Goal: Transaction & Acquisition: Download file/media

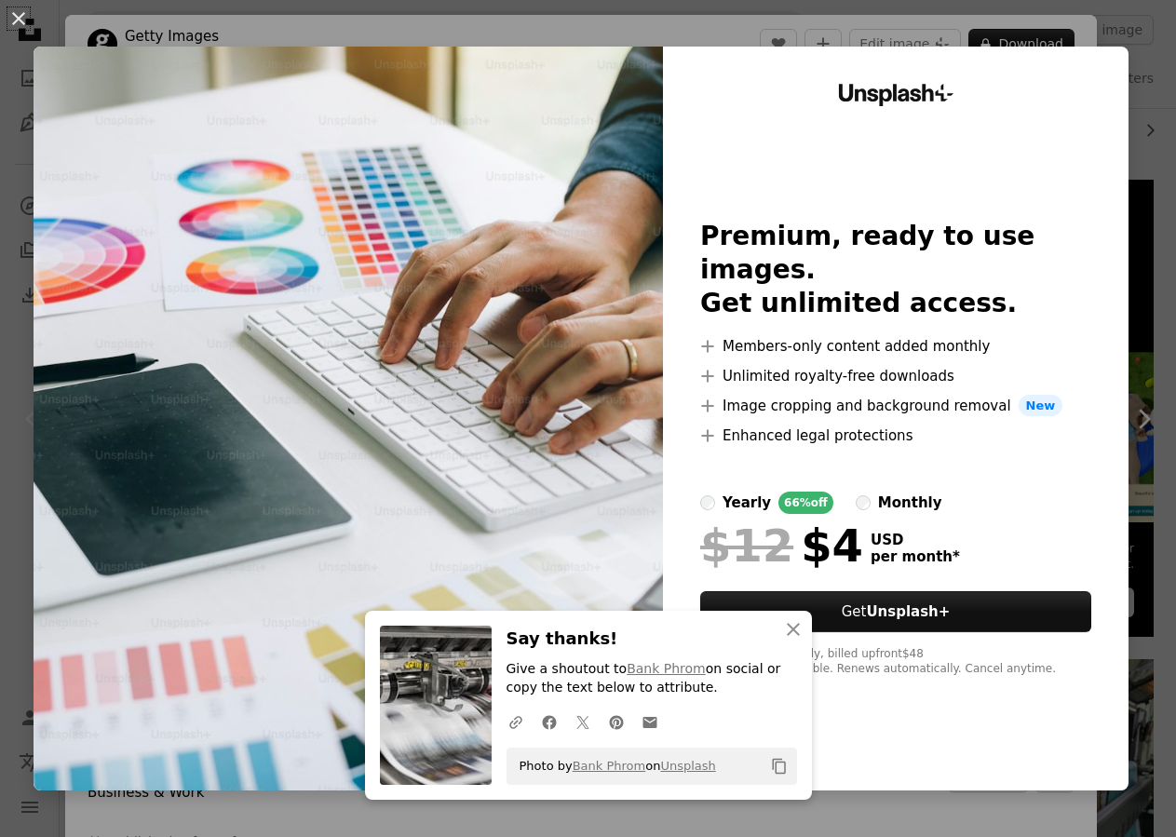
scroll to position [0, 279]
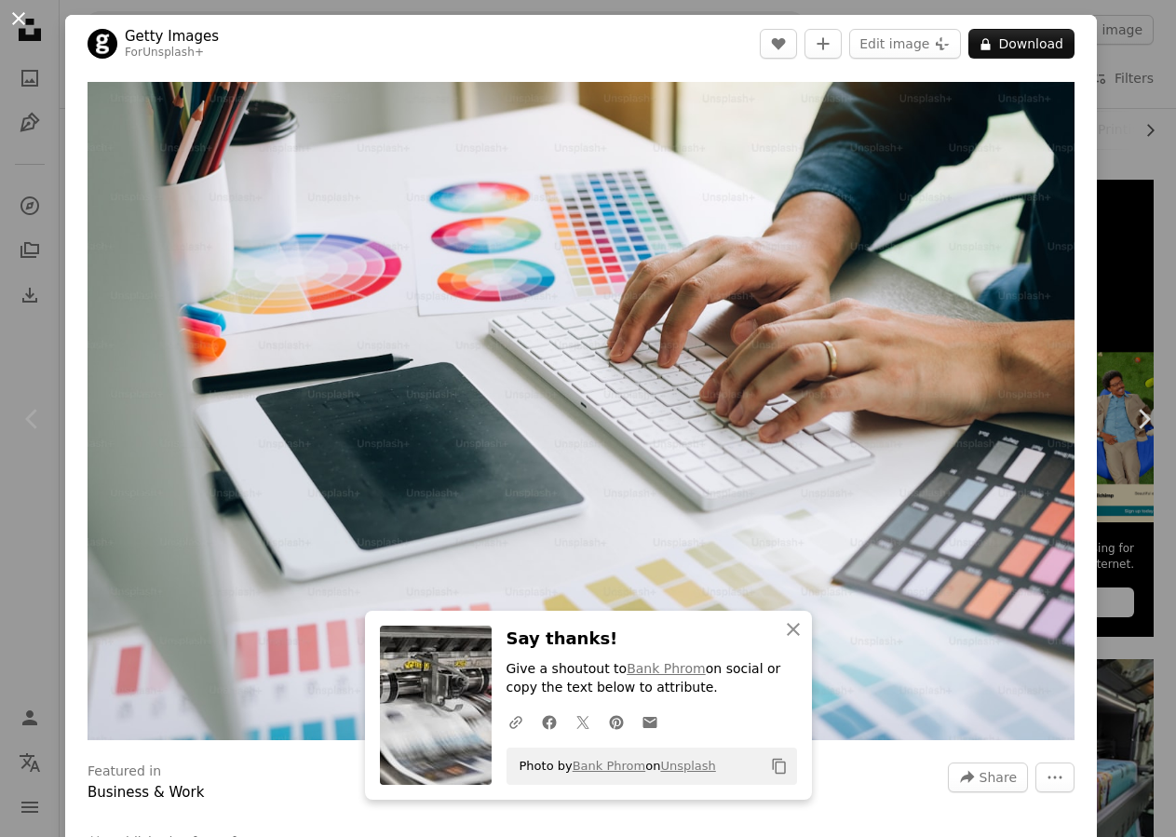
click at [20, 14] on button "An X shape" at bounding box center [18, 18] width 22 height 22
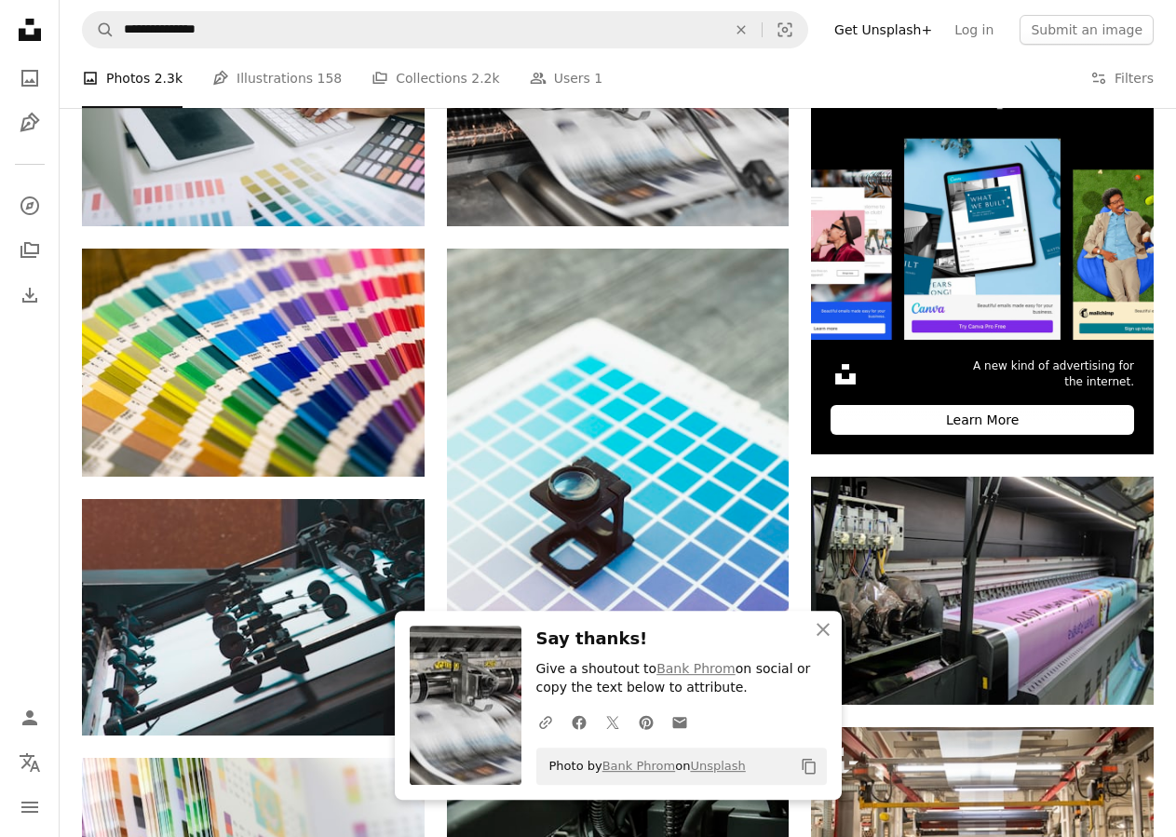
scroll to position [570, 0]
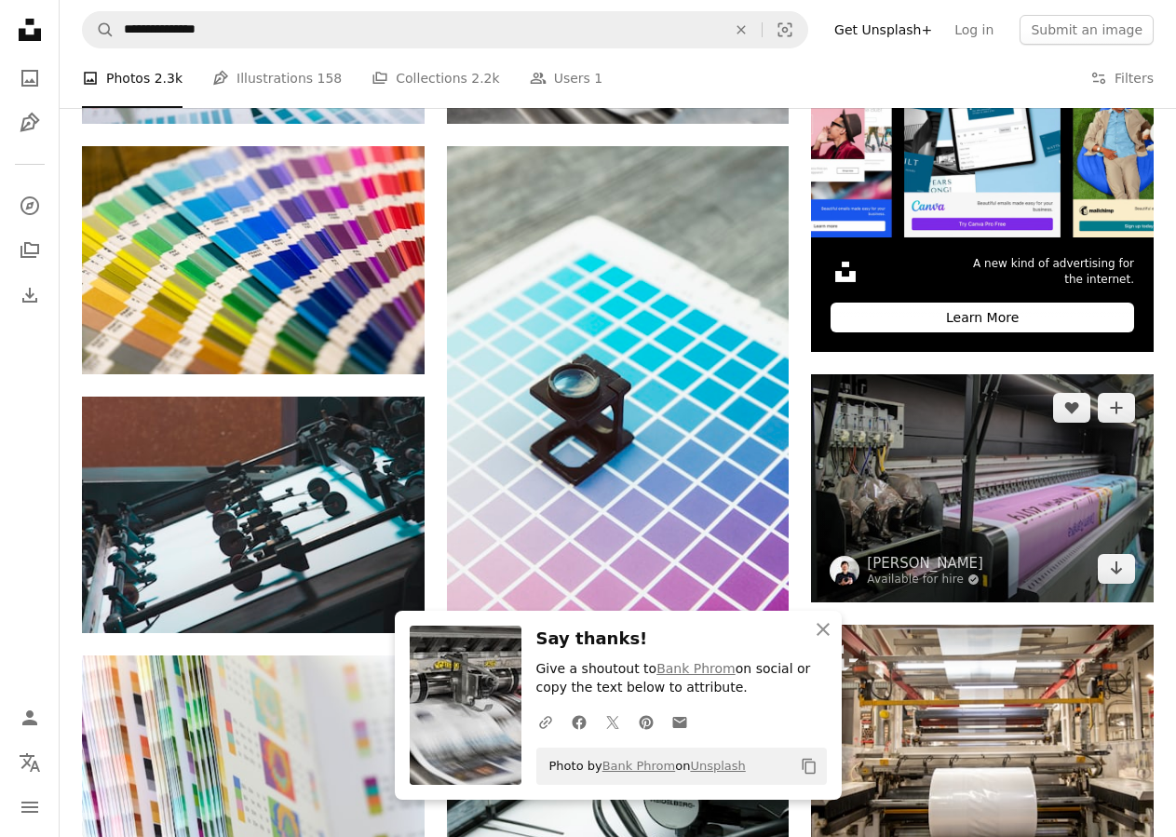
click at [972, 475] on img at bounding box center [982, 488] width 343 height 228
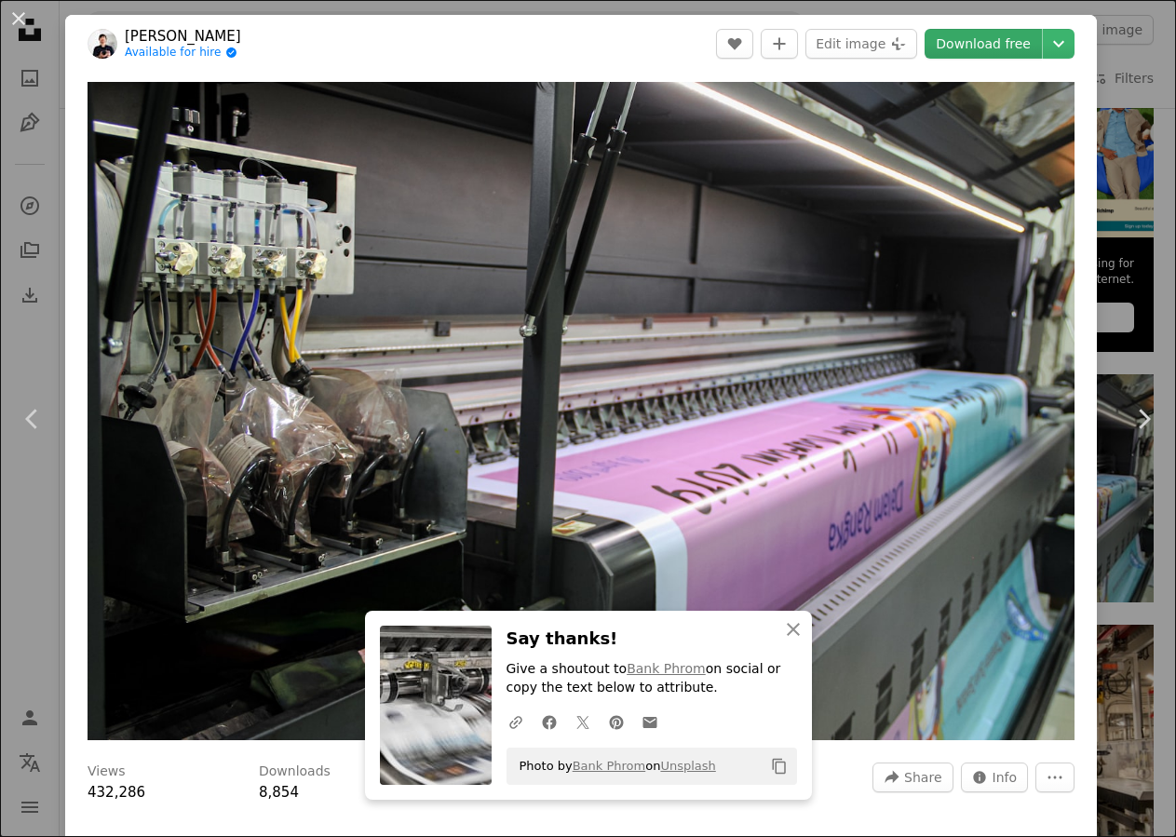
click at [999, 51] on link "Download free" at bounding box center [982, 44] width 117 height 30
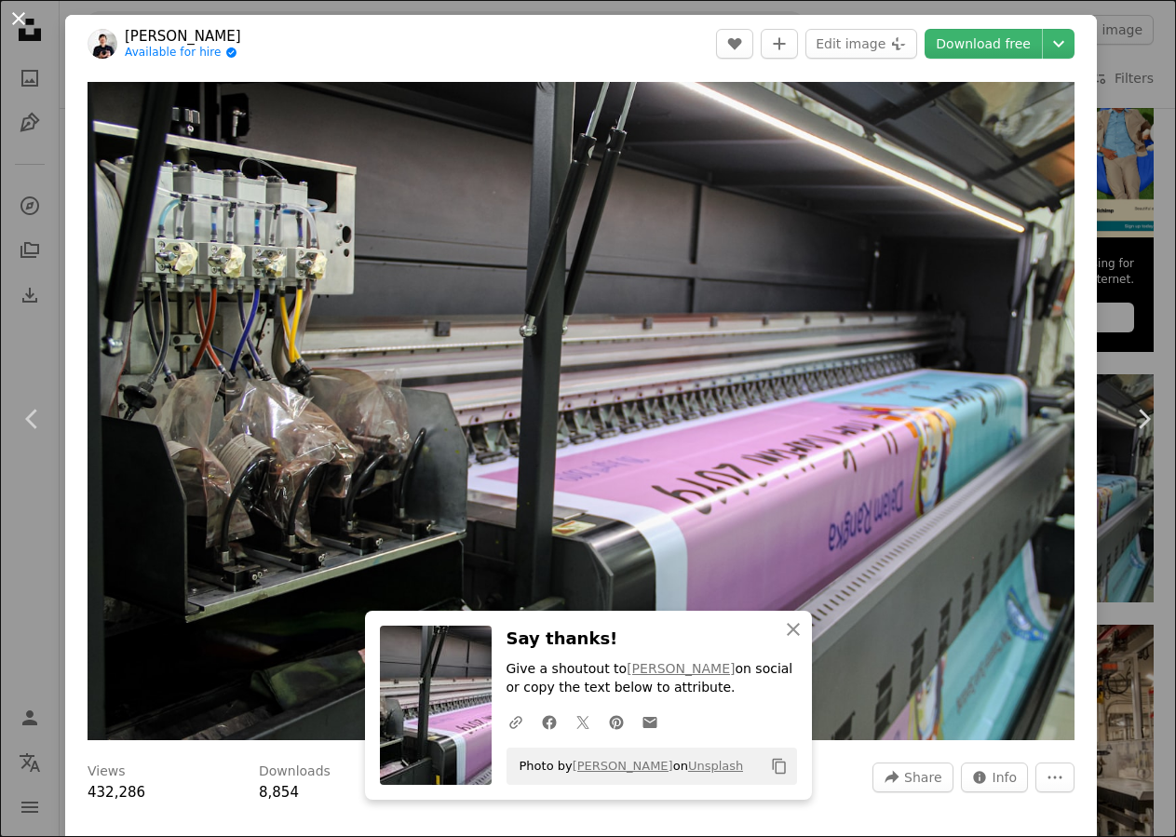
click at [24, 22] on button "An X shape" at bounding box center [18, 18] width 22 height 22
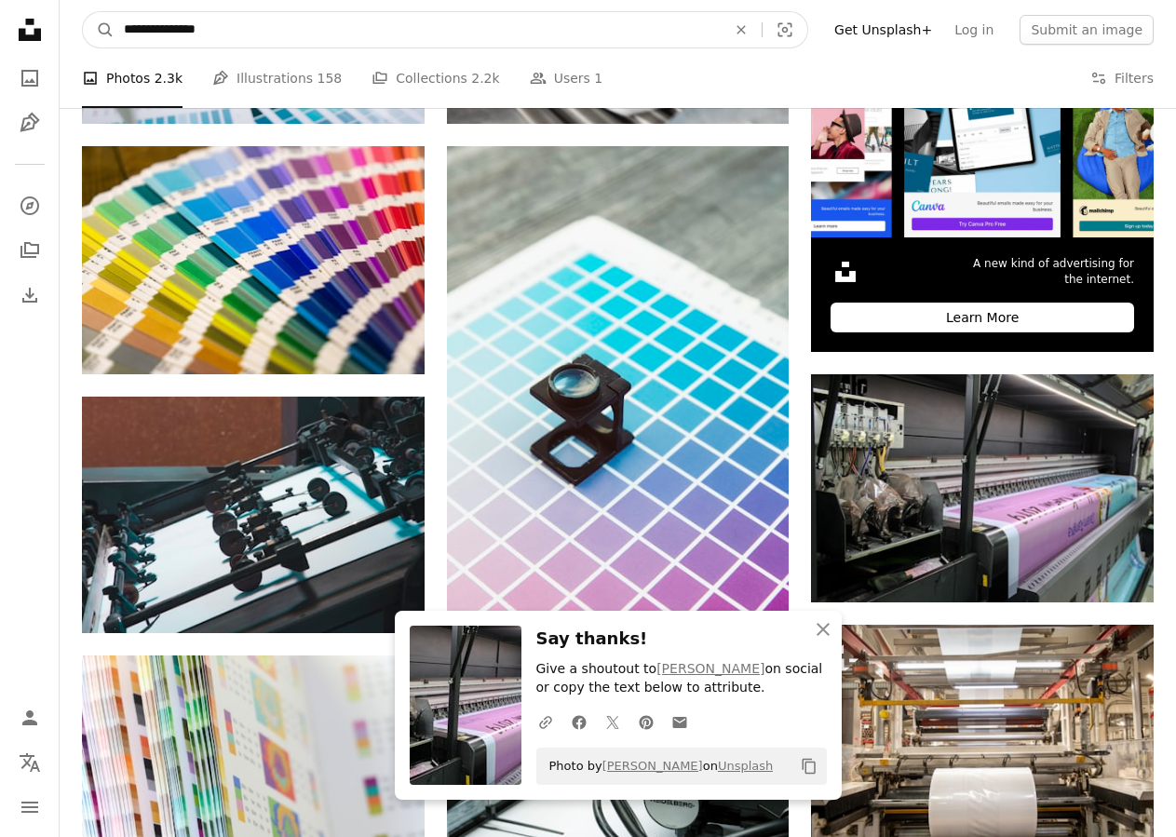
click at [296, 35] on input "**********" at bounding box center [417, 29] width 606 height 35
type input "*********"
click button "A magnifying glass" at bounding box center [99, 29] width 32 height 35
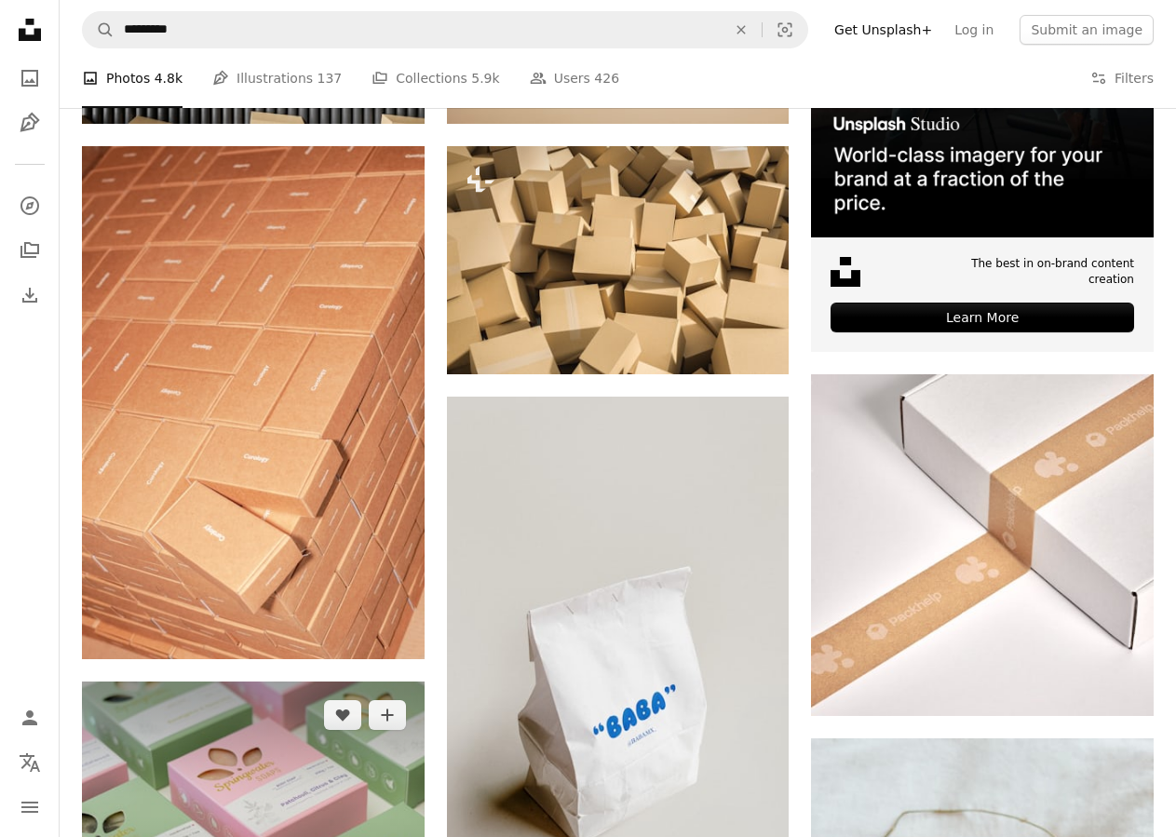
scroll to position [854, 0]
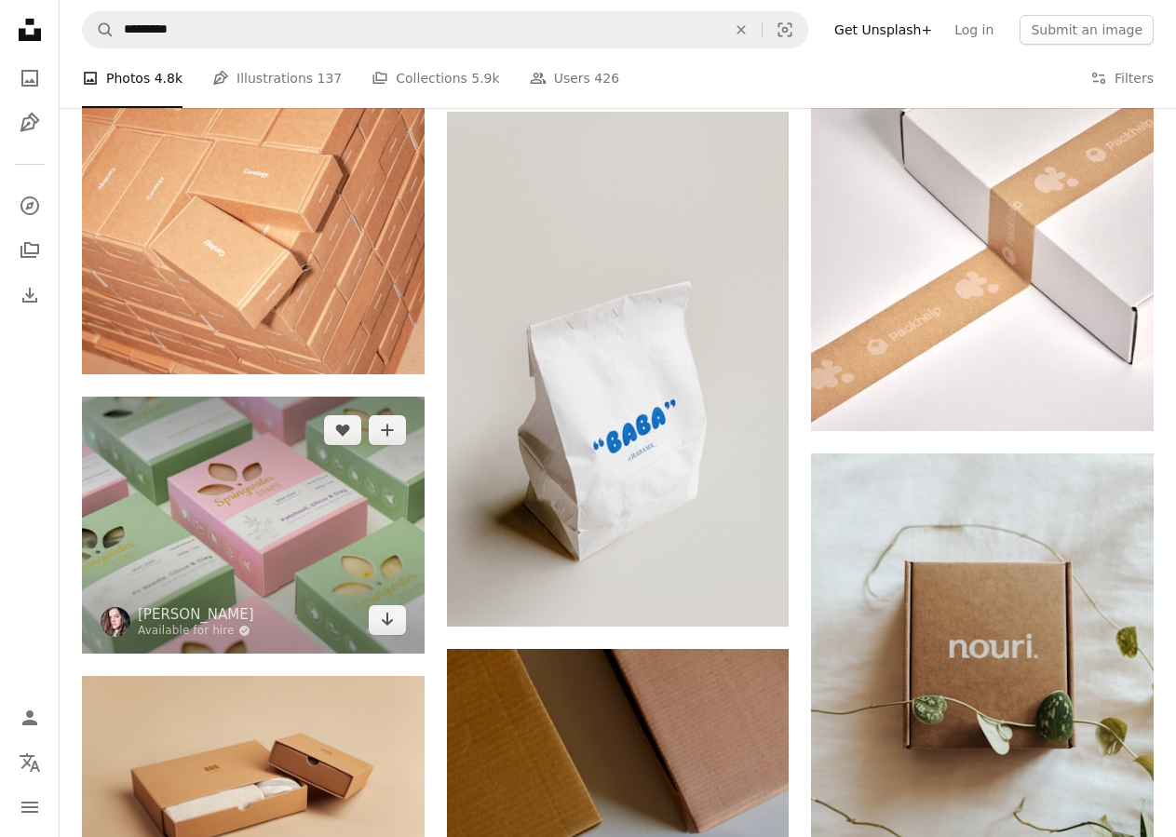
click at [223, 489] on img at bounding box center [253, 525] width 343 height 257
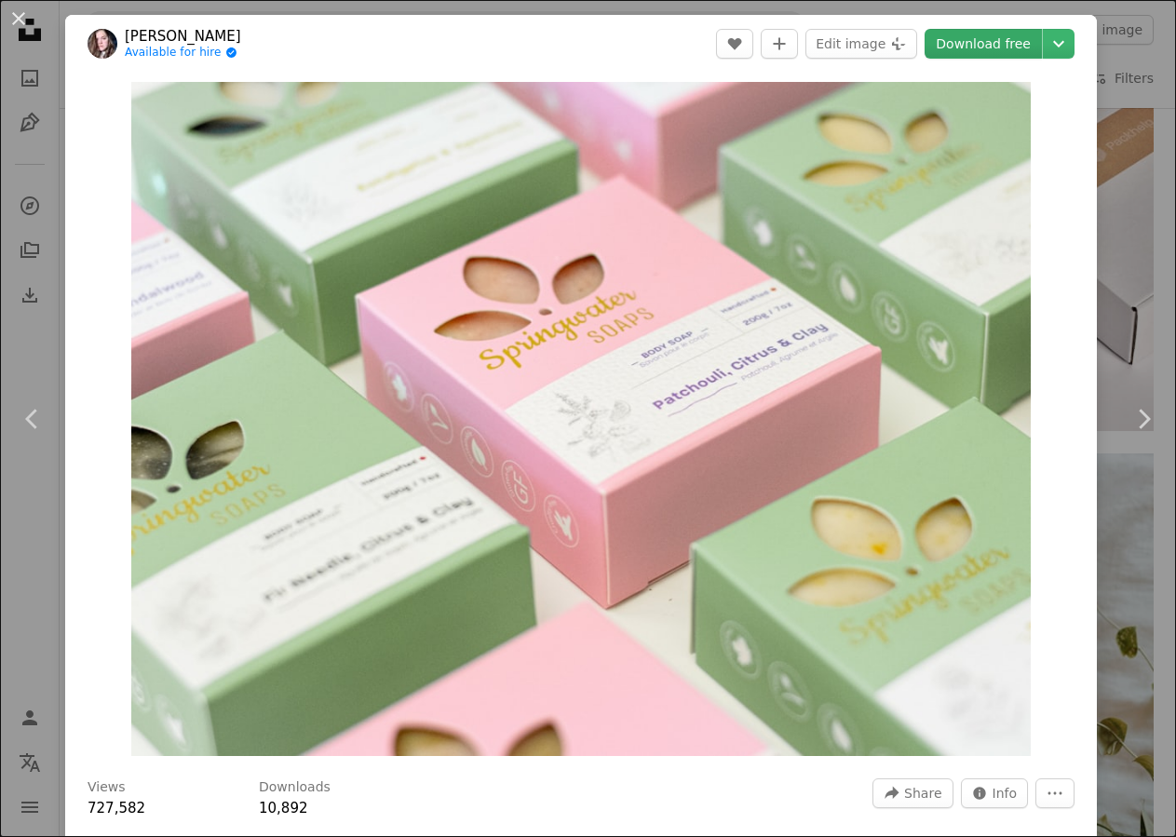
click at [984, 43] on link "Download free" at bounding box center [982, 44] width 117 height 30
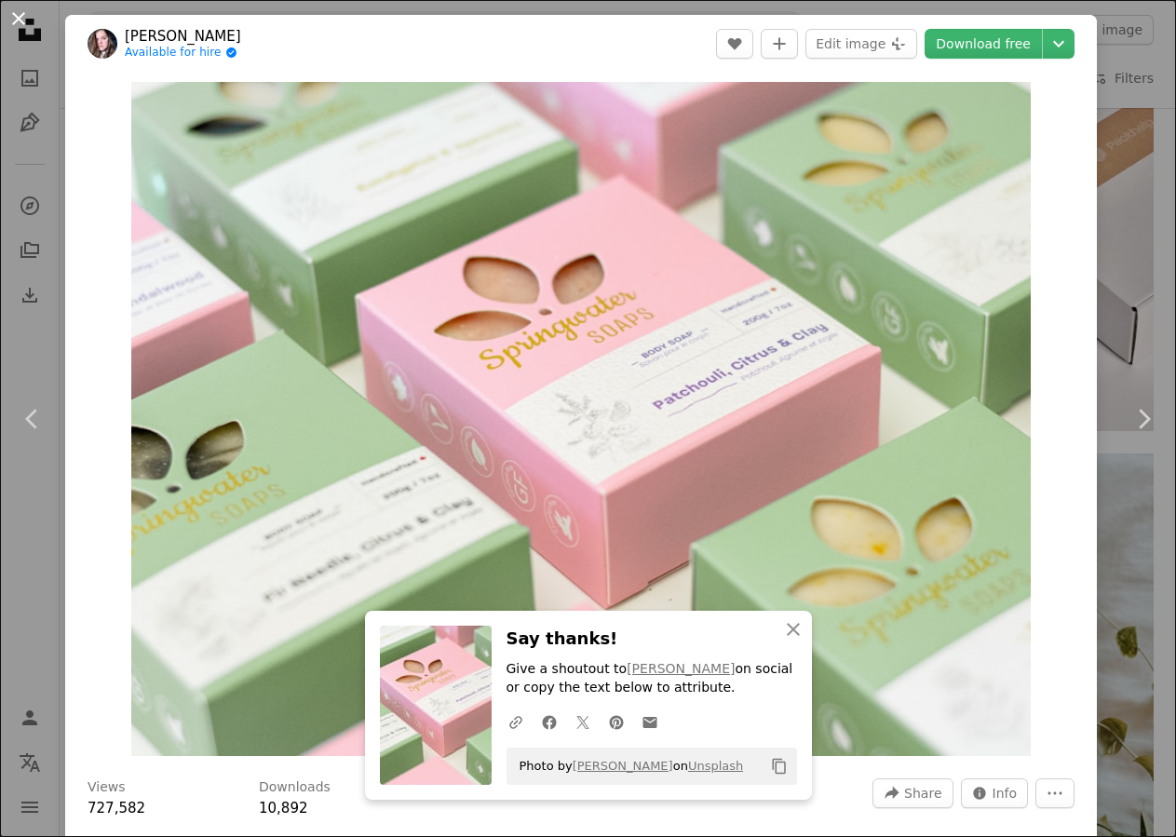
click at [20, 14] on button "An X shape" at bounding box center [18, 18] width 22 height 22
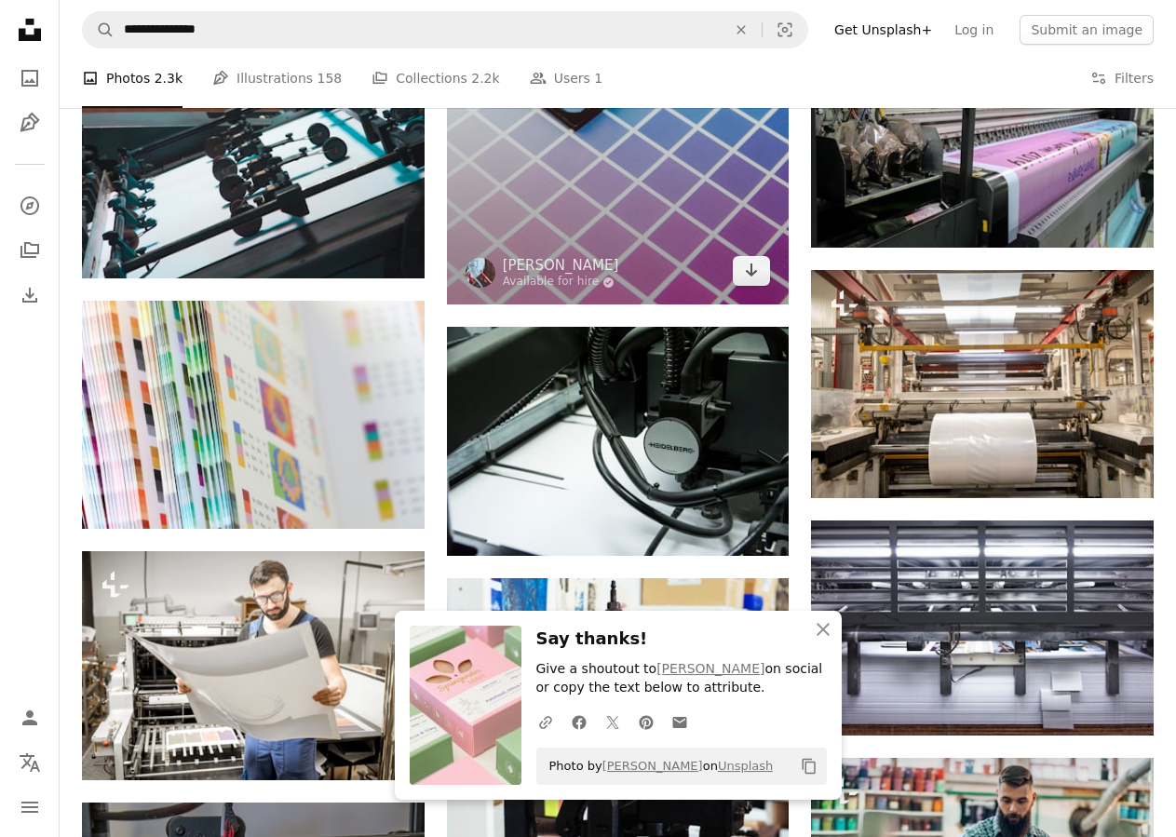
scroll to position [760, 0]
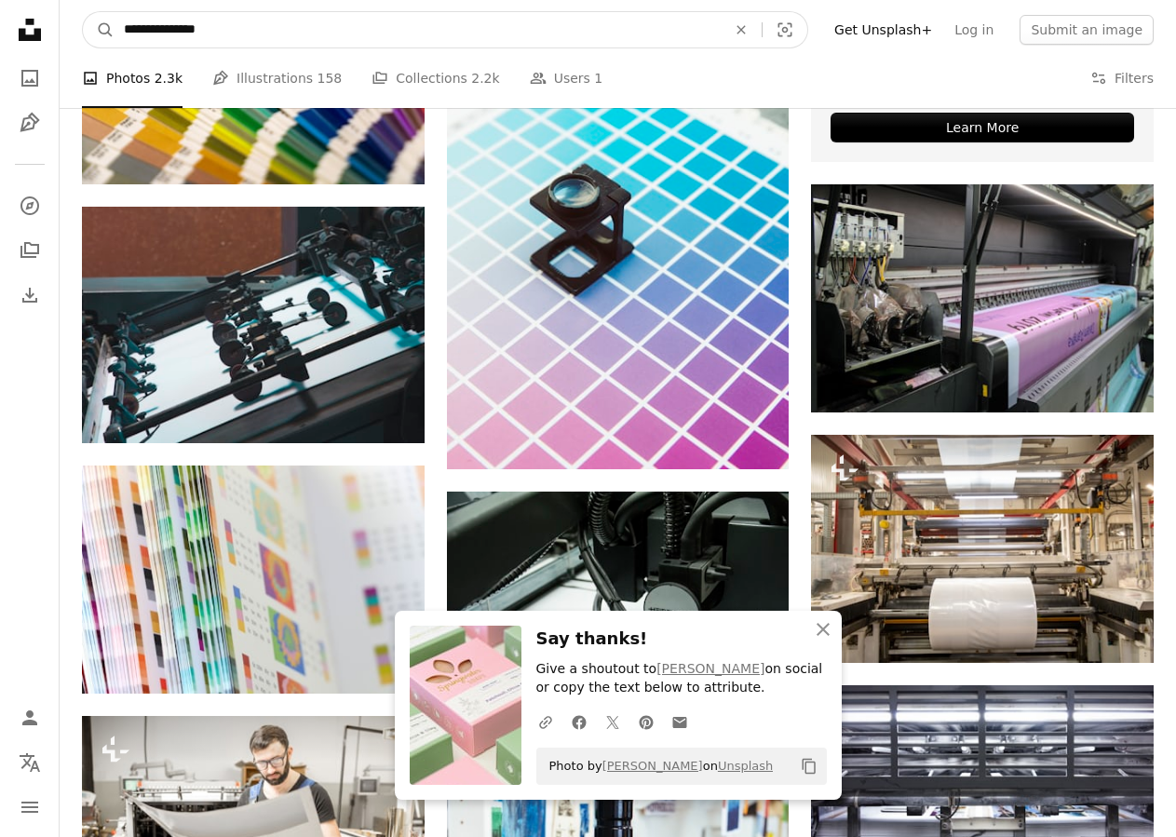
click at [204, 30] on input "**********" at bounding box center [417, 29] width 606 height 35
type input "**********"
click button "A magnifying glass" at bounding box center [99, 29] width 32 height 35
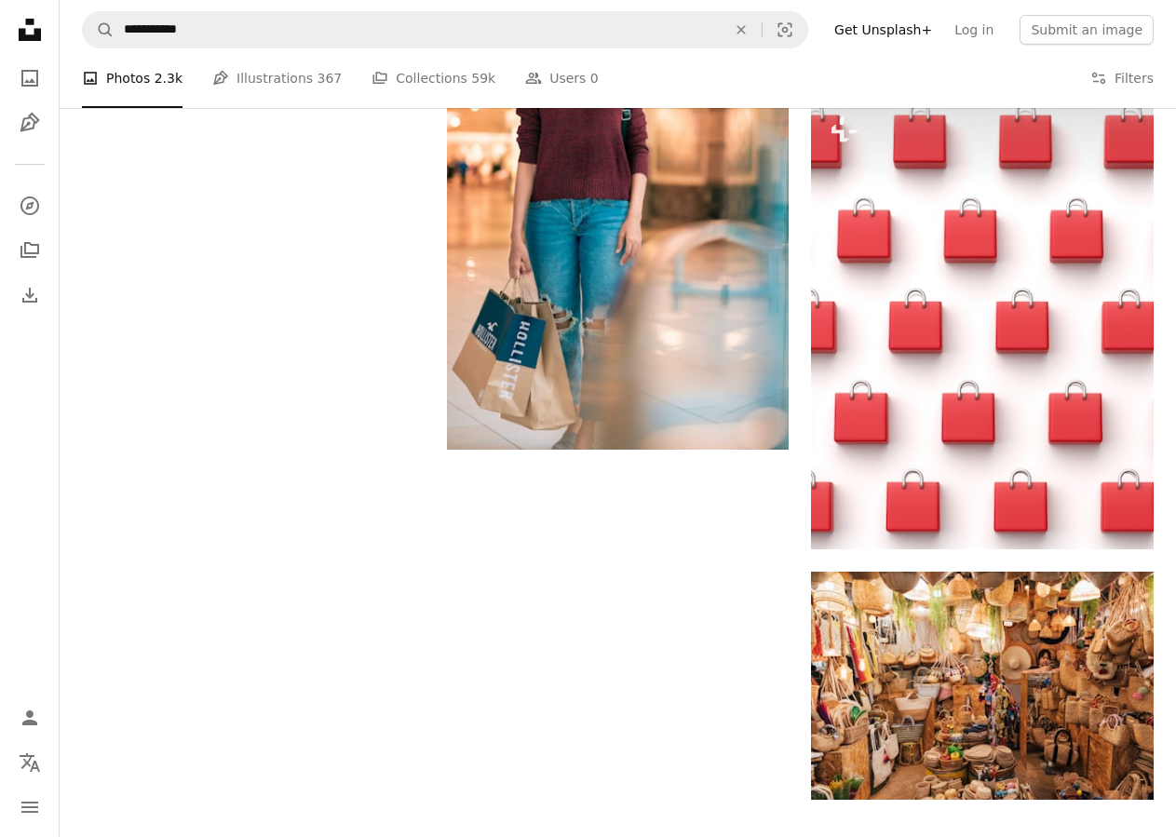
scroll to position [2753, 0]
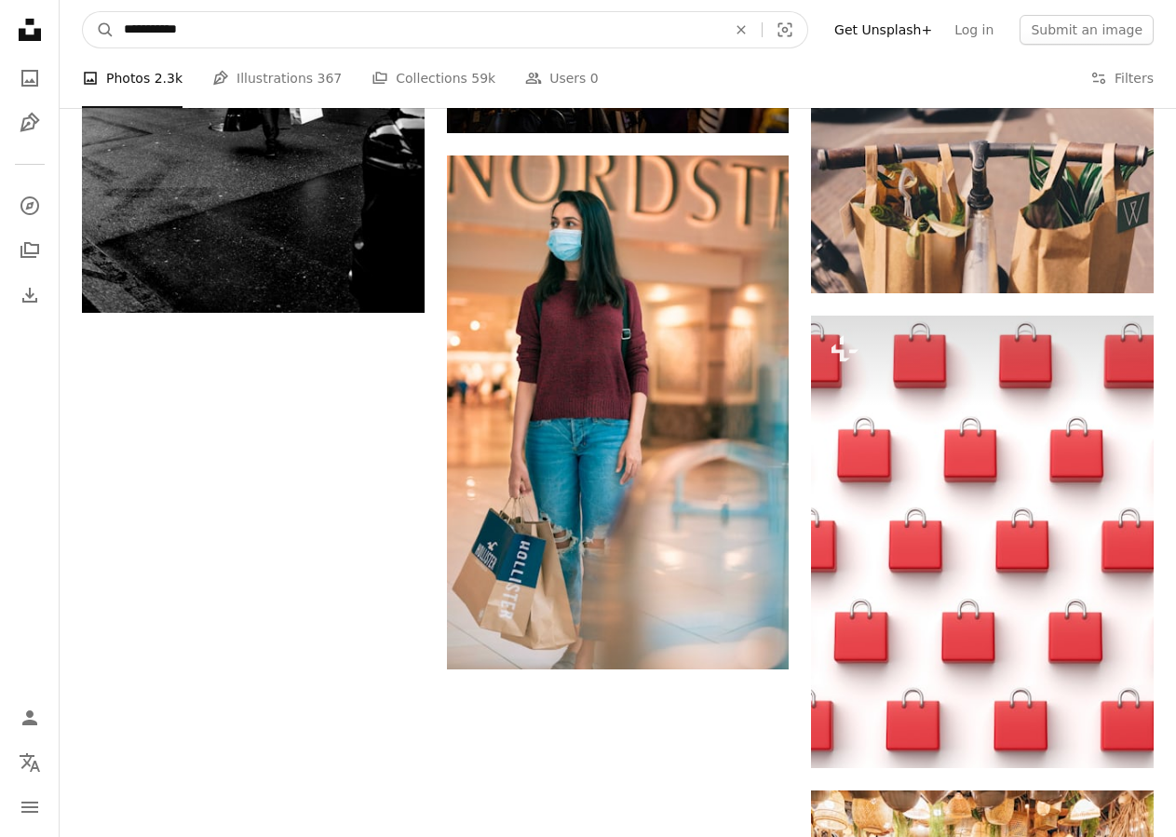
click at [211, 28] on input "**********" at bounding box center [417, 29] width 606 height 35
type input "*"
type input "**********"
click button "A magnifying glass" at bounding box center [99, 29] width 32 height 35
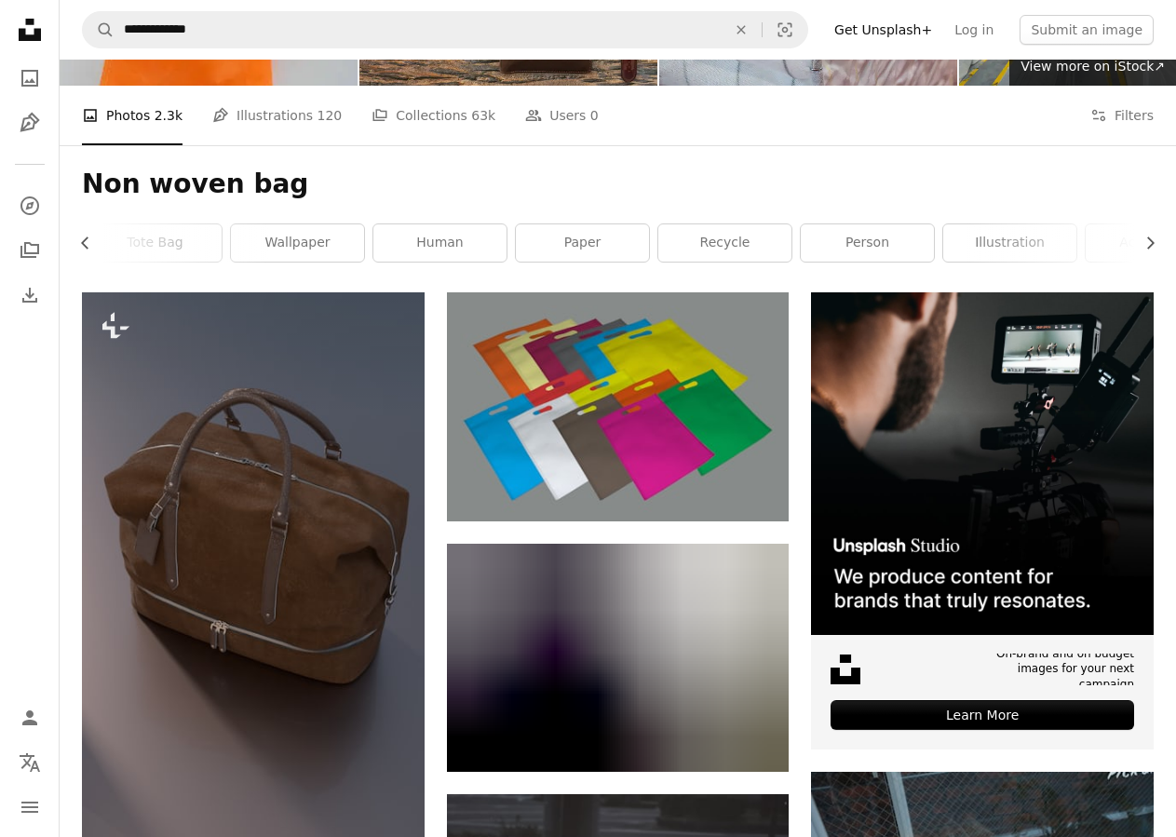
scroll to position [190, 0]
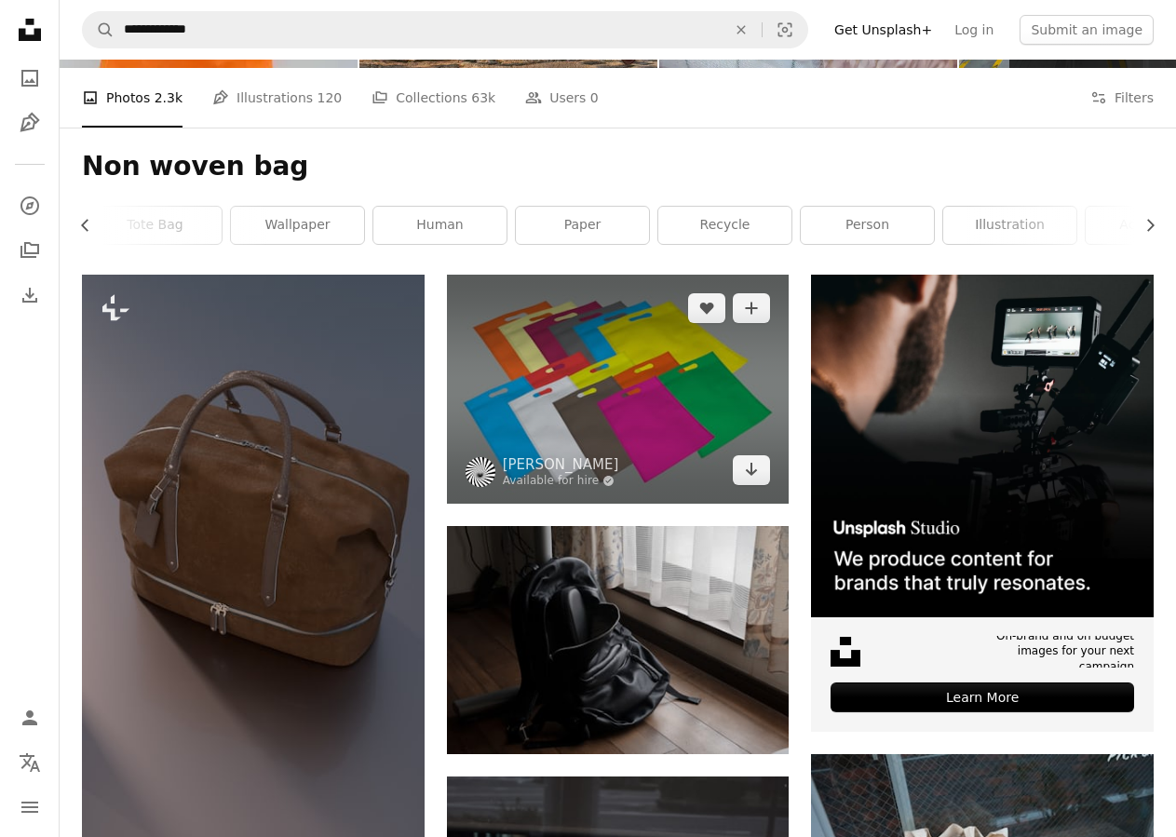
click at [644, 400] on img at bounding box center [618, 389] width 343 height 228
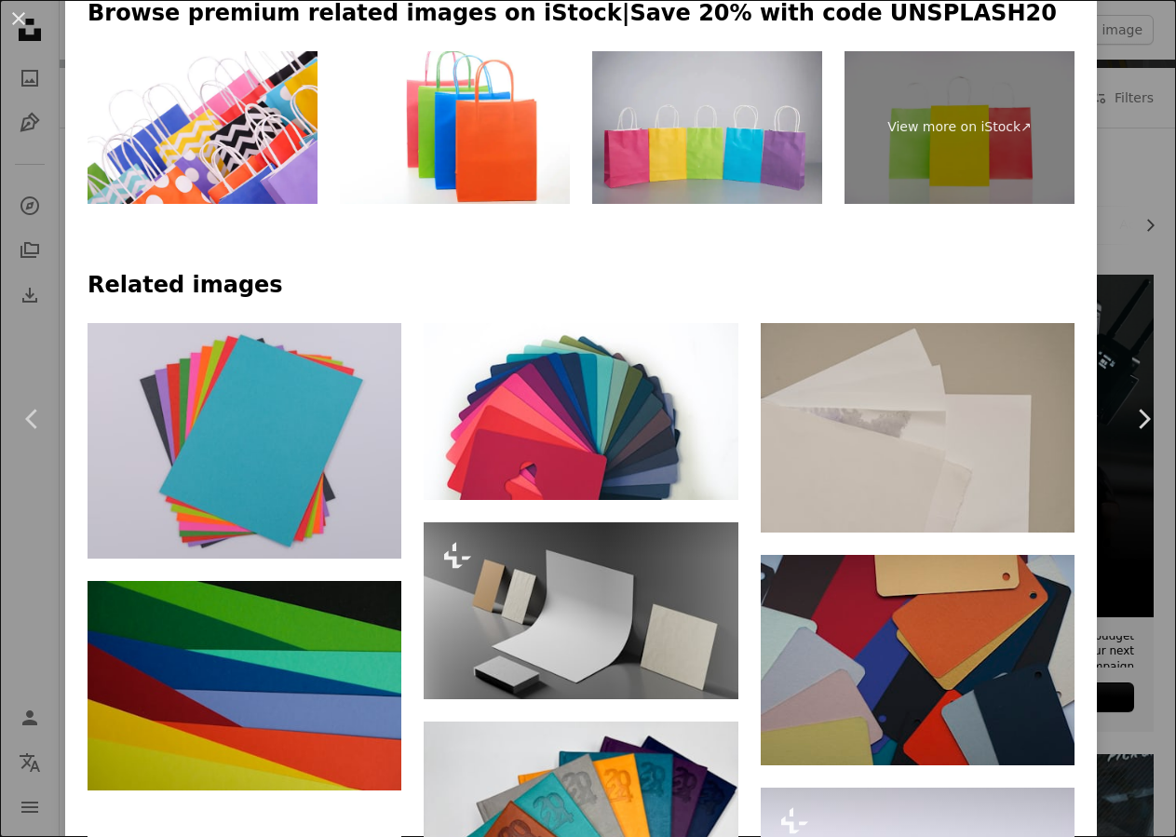
scroll to position [782, 0]
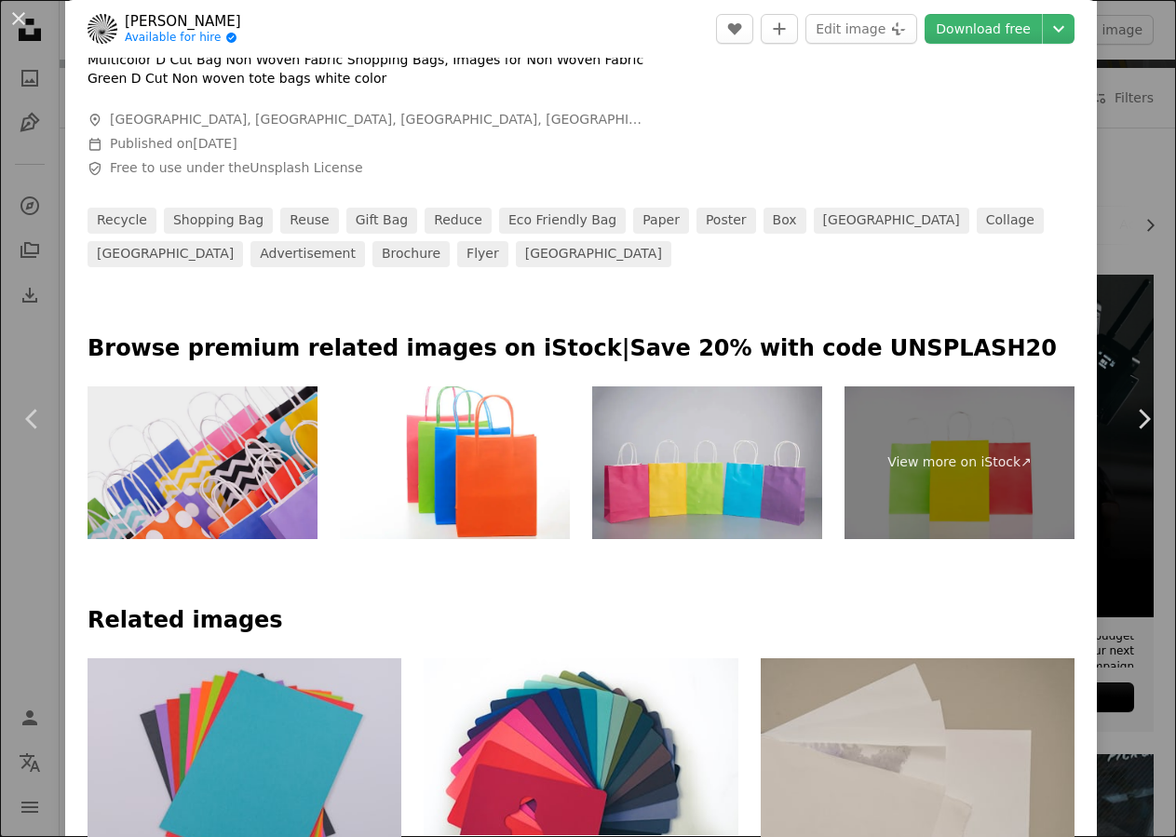
click at [229, 447] on img at bounding box center [202, 463] width 230 height 154
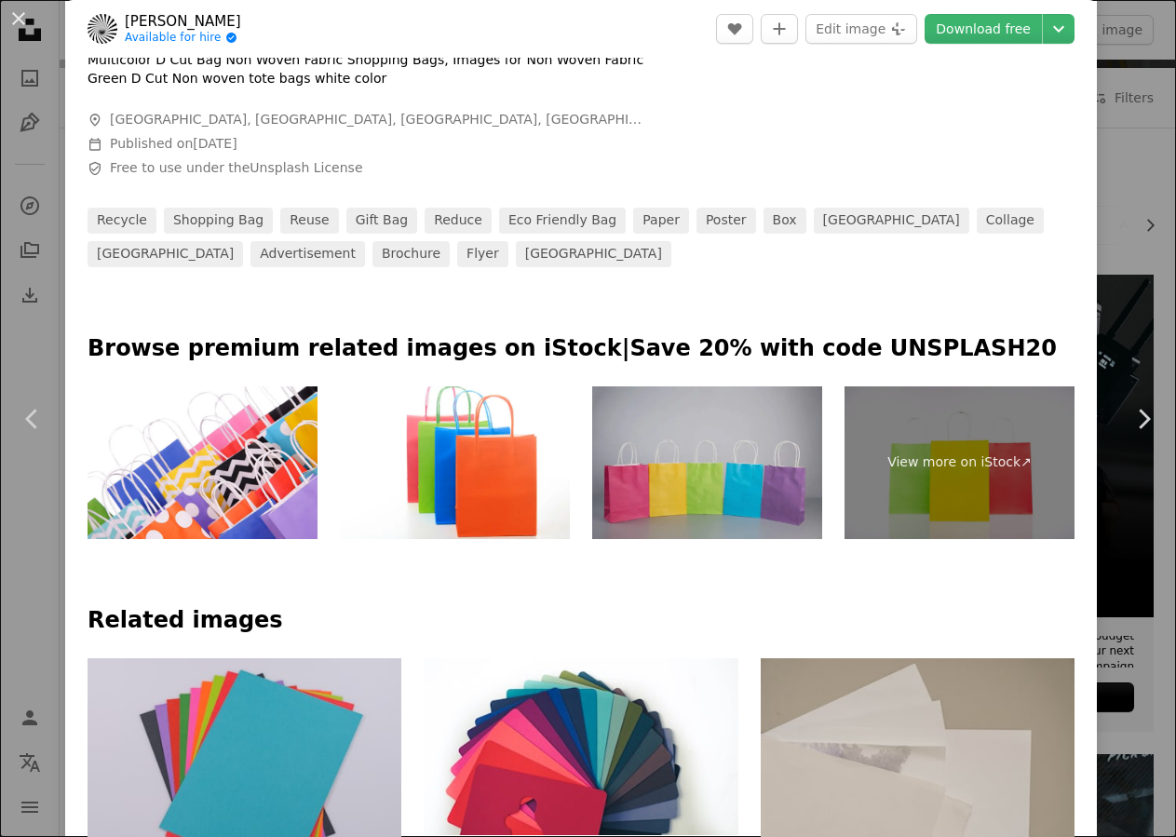
click at [700, 479] on img at bounding box center [707, 463] width 230 height 154
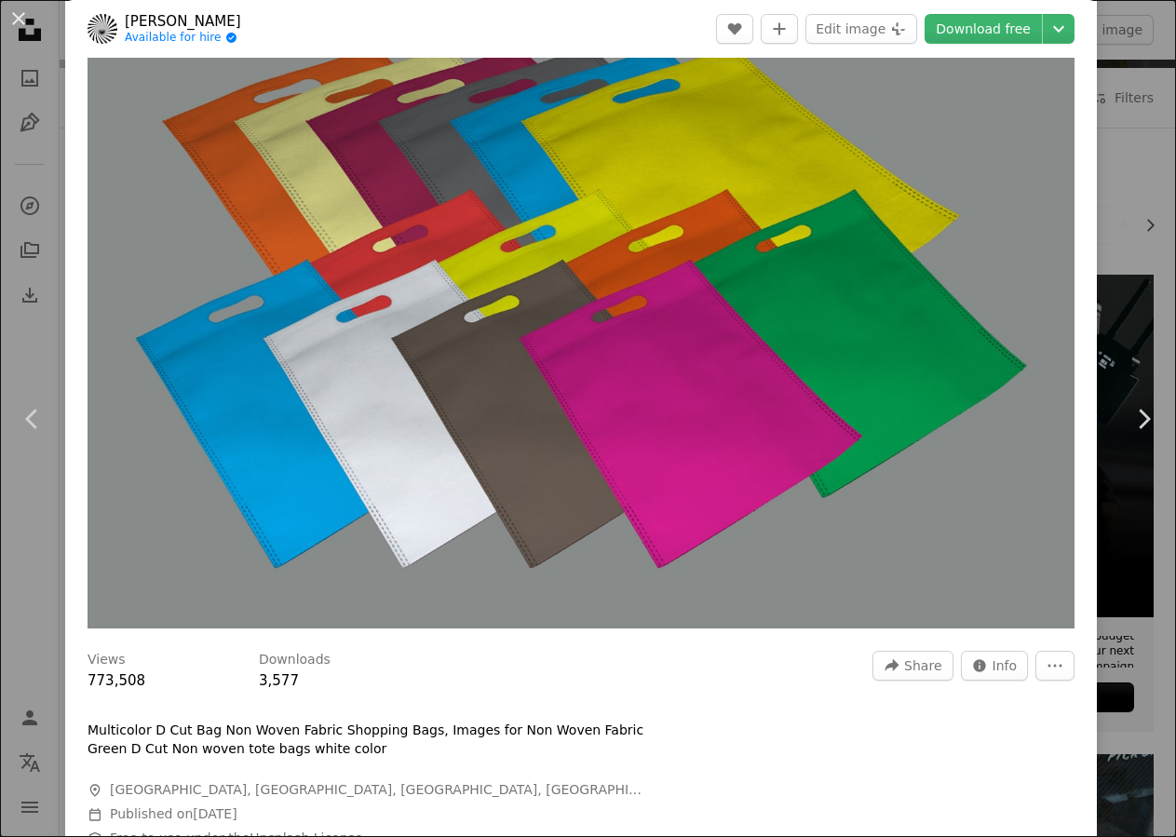
scroll to position [0, 0]
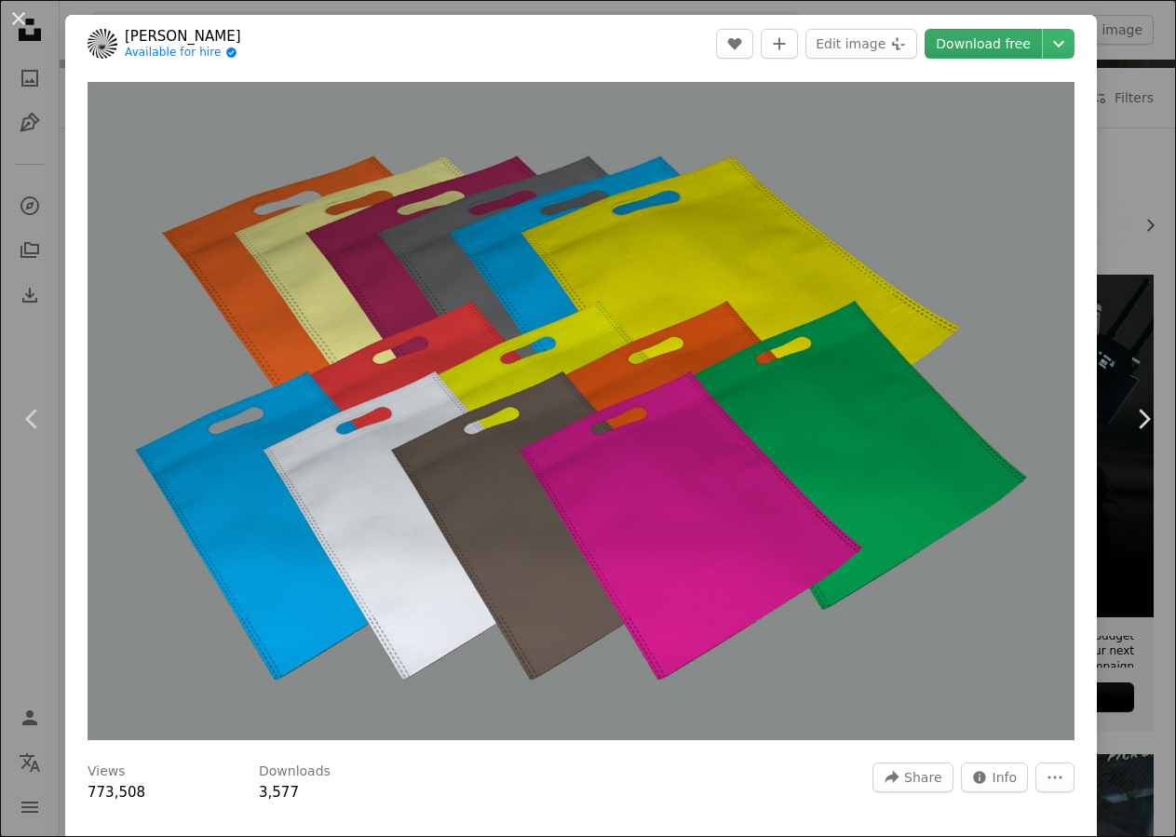
click at [975, 38] on link "Download free" at bounding box center [982, 44] width 117 height 30
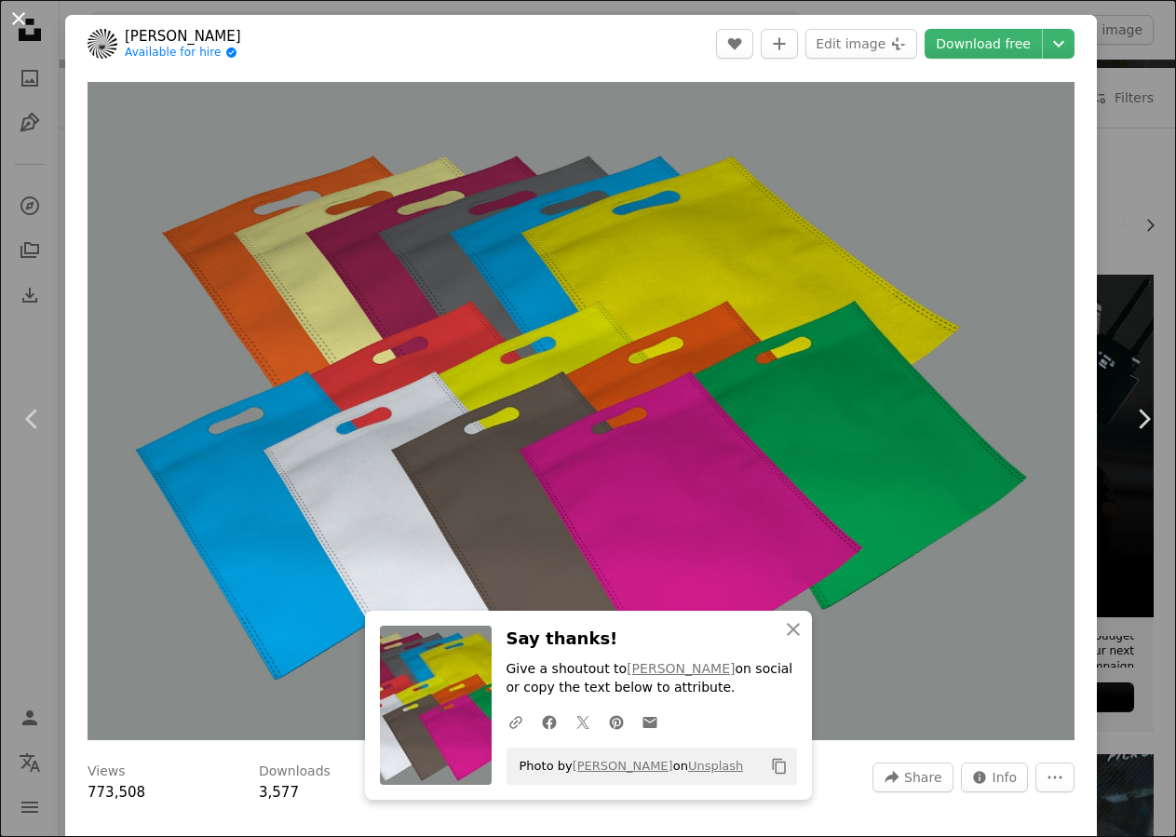
click at [18, 22] on button "An X shape" at bounding box center [18, 18] width 22 height 22
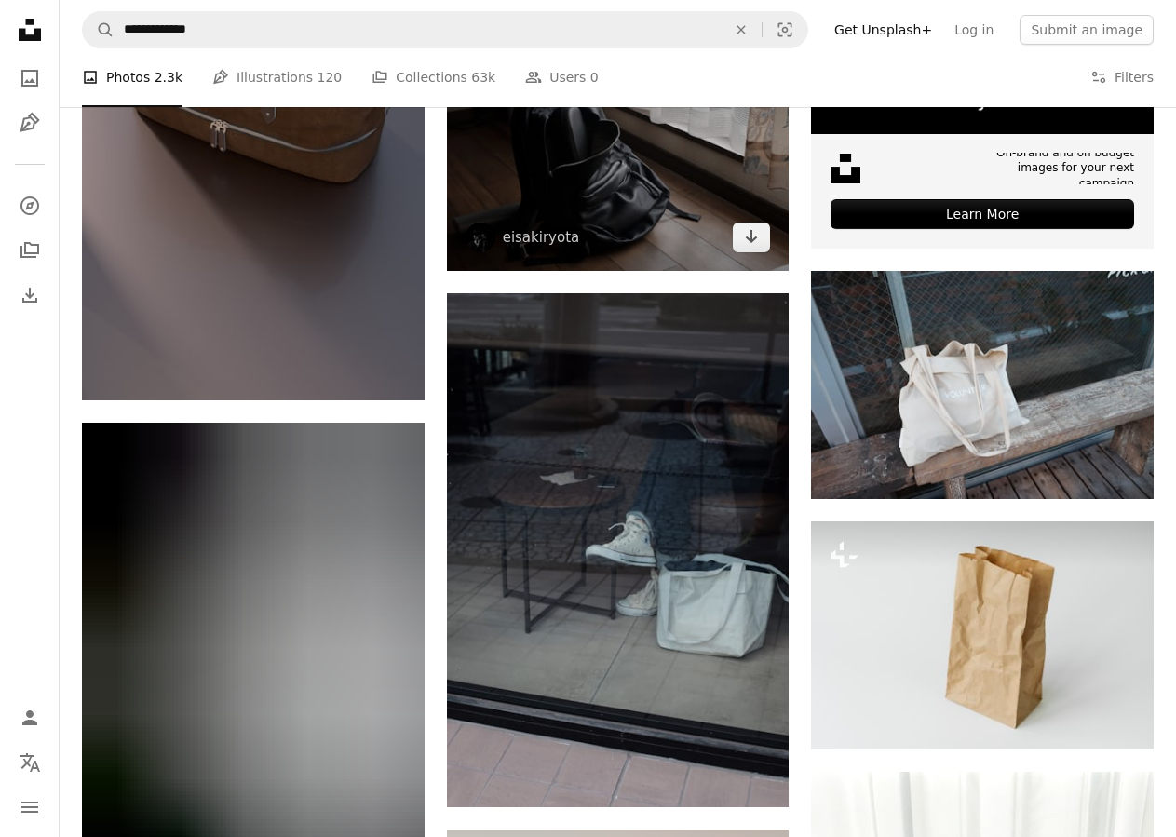
scroll to position [665, 0]
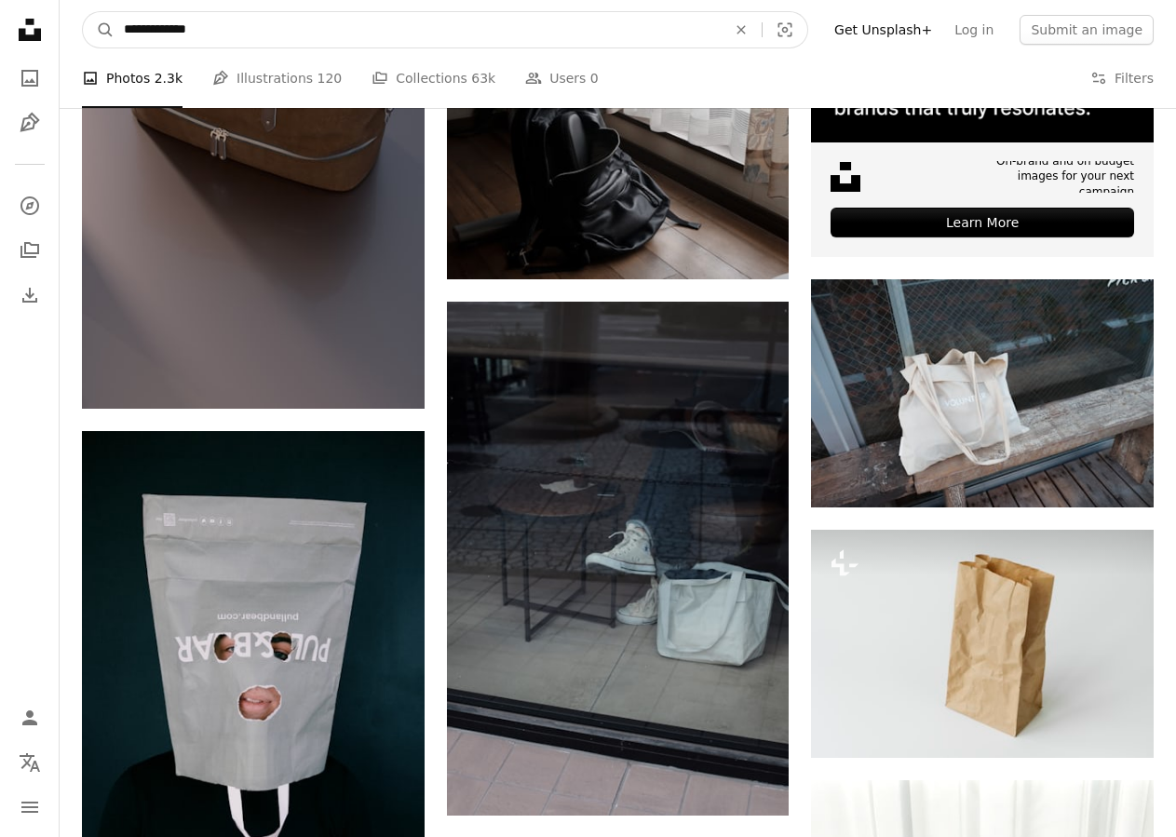
click at [299, 38] on input "**********" at bounding box center [417, 29] width 606 height 35
type input "**********"
click at [83, 12] on button "A magnifying glass" at bounding box center [99, 29] width 32 height 35
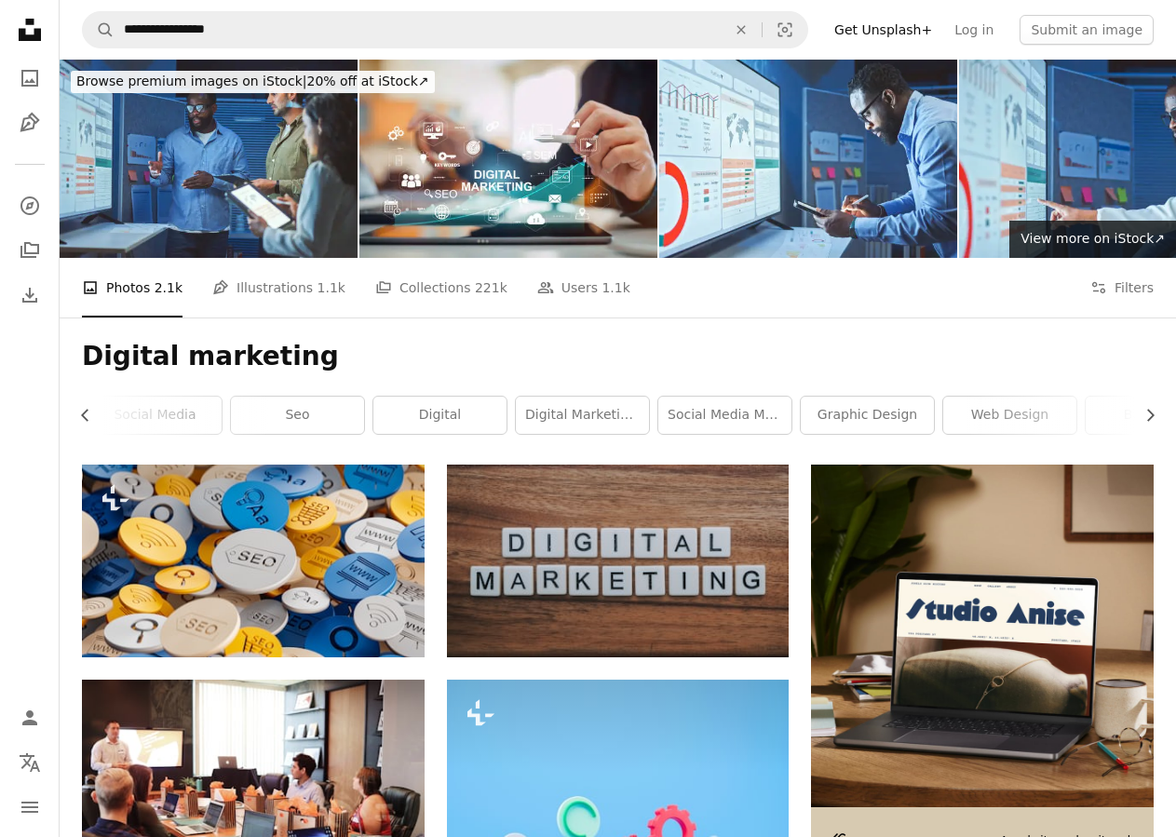
scroll to position [95, 0]
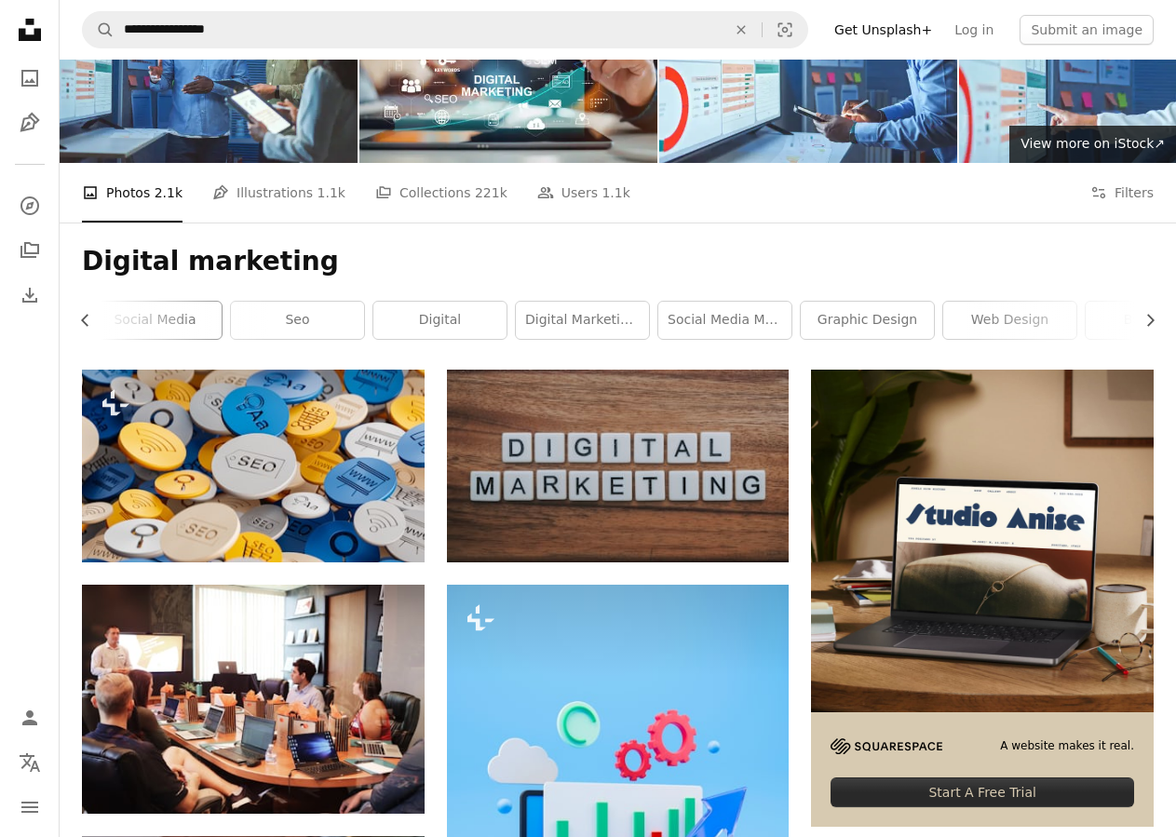
click at [164, 321] on link "social media" at bounding box center [154, 320] width 133 height 37
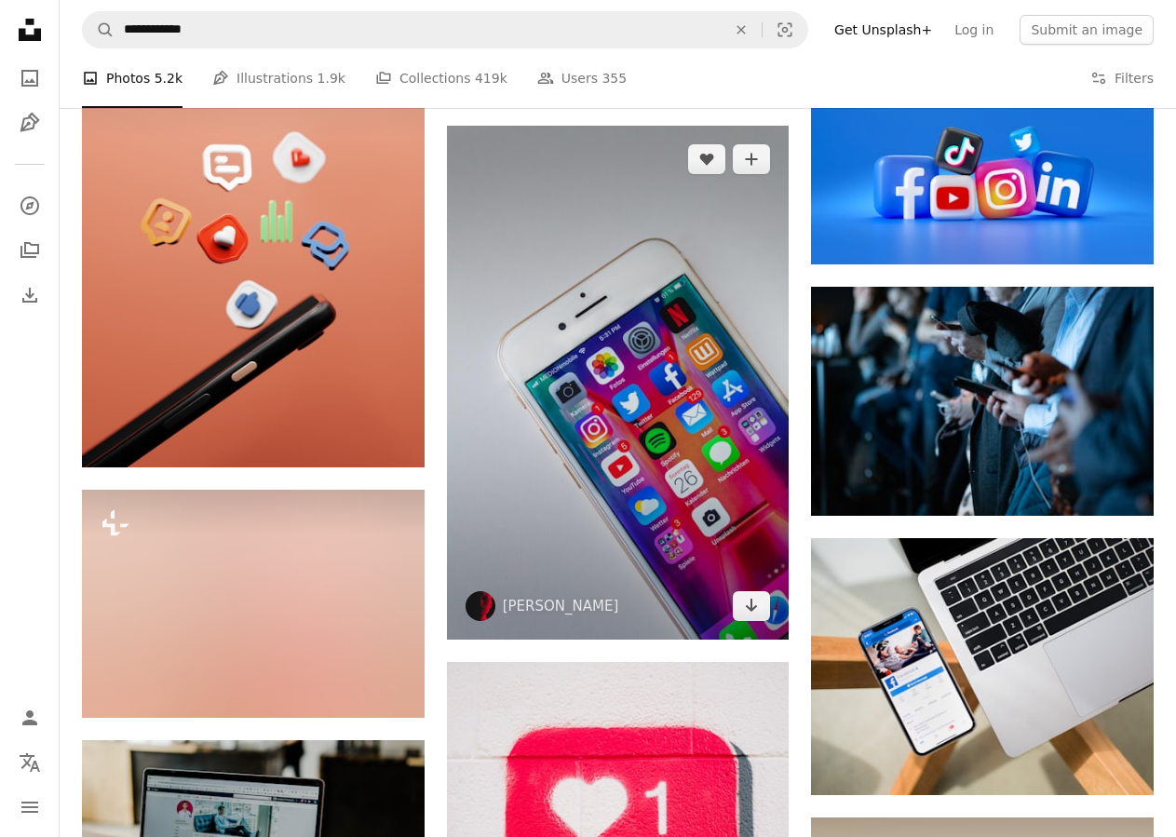
scroll to position [570, 0]
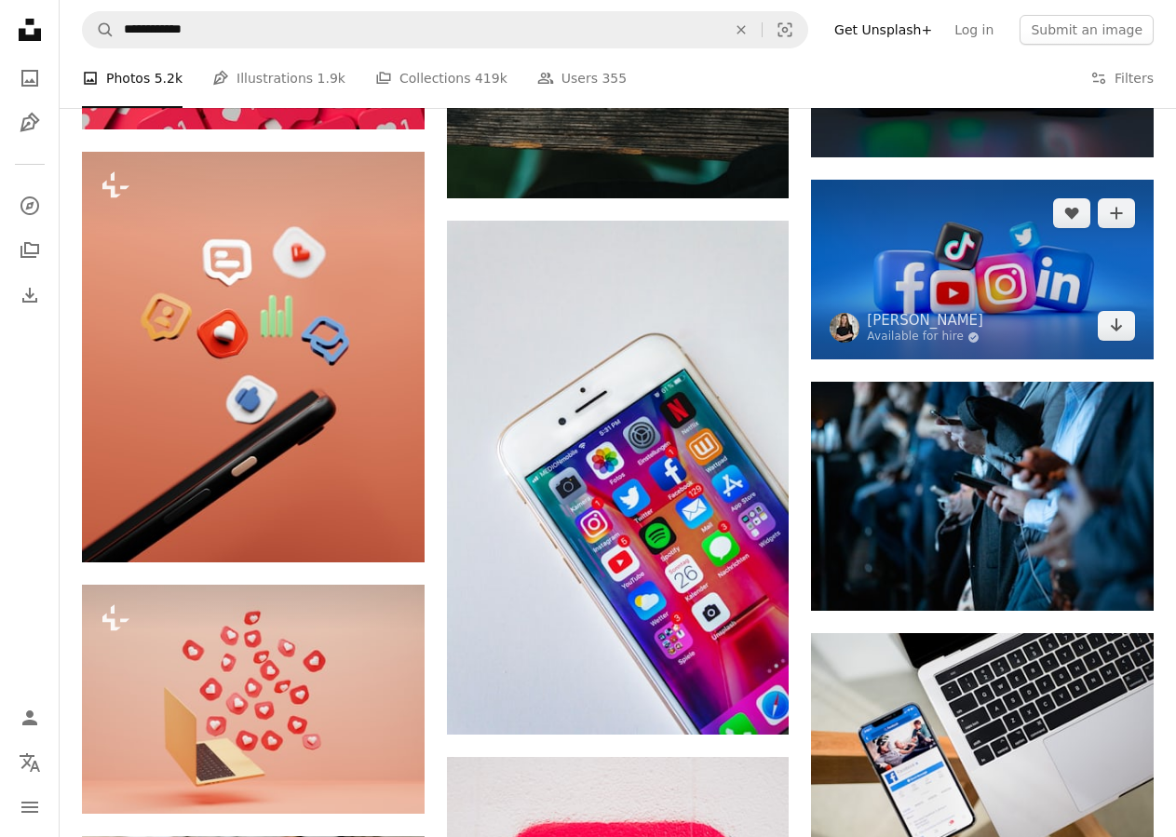
click at [935, 279] on img at bounding box center [982, 270] width 343 height 181
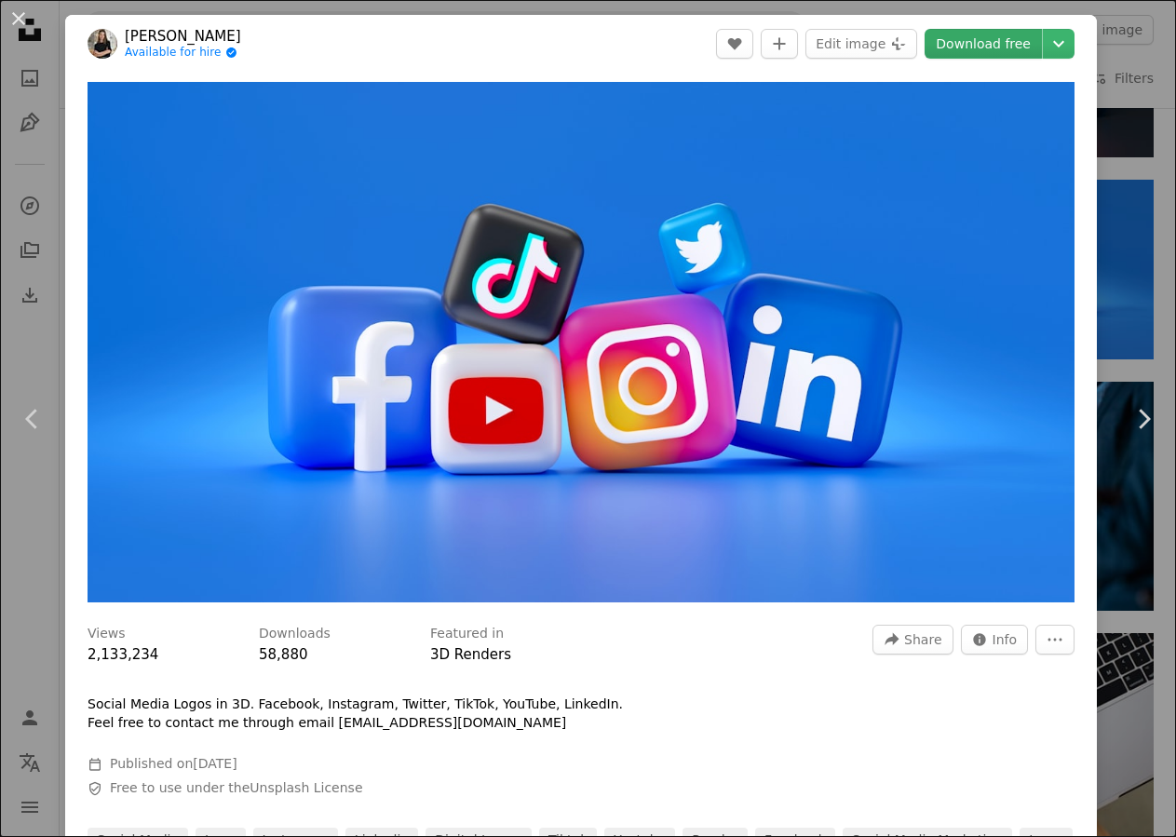
click at [994, 49] on link "Download free" at bounding box center [982, 44] width 117 height 30
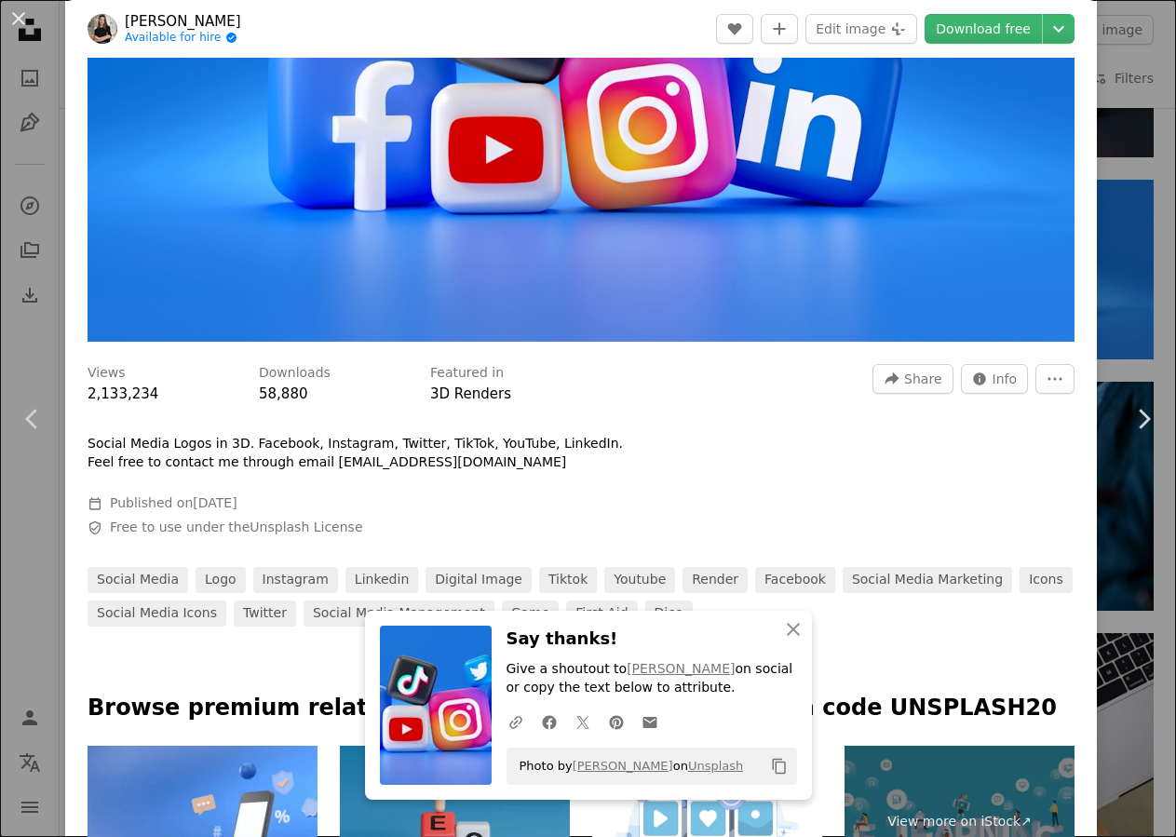
scroll to position [707, 0]
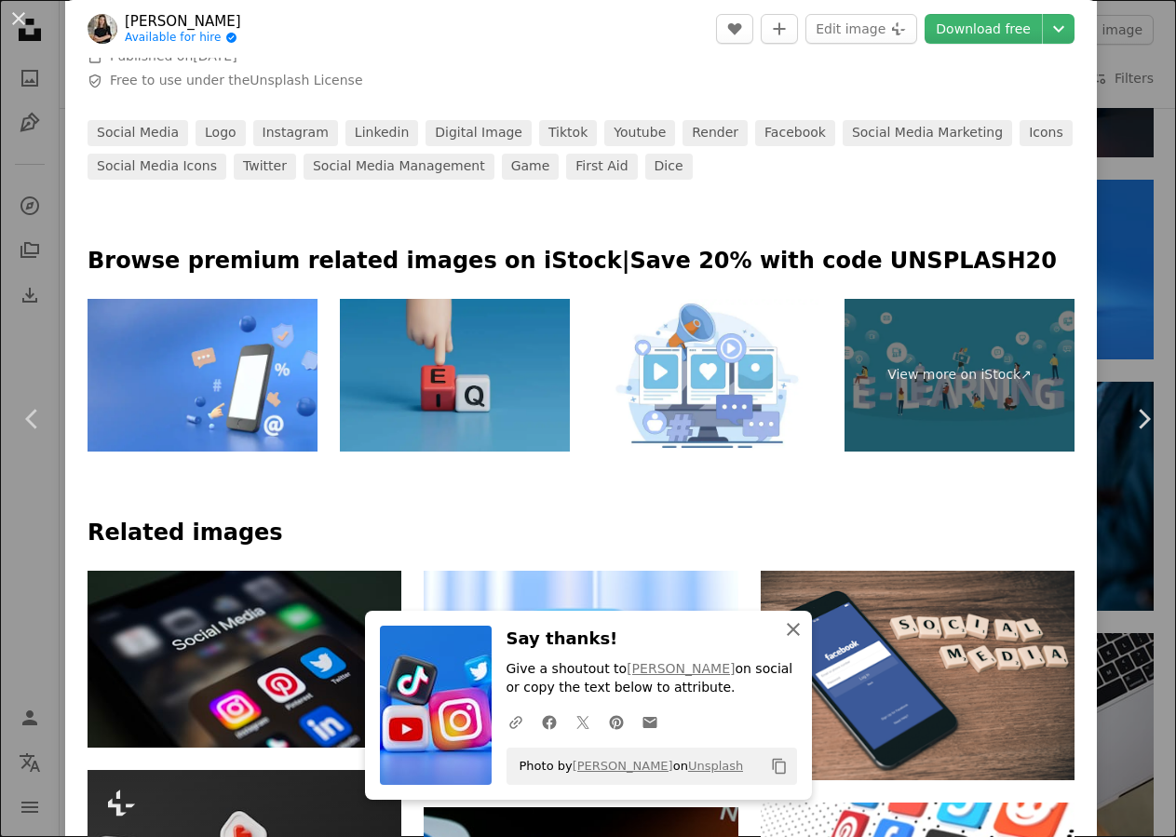
click at [794, 633] on icon "An X shape" at bounding box center [793, 629] width 22 height 22
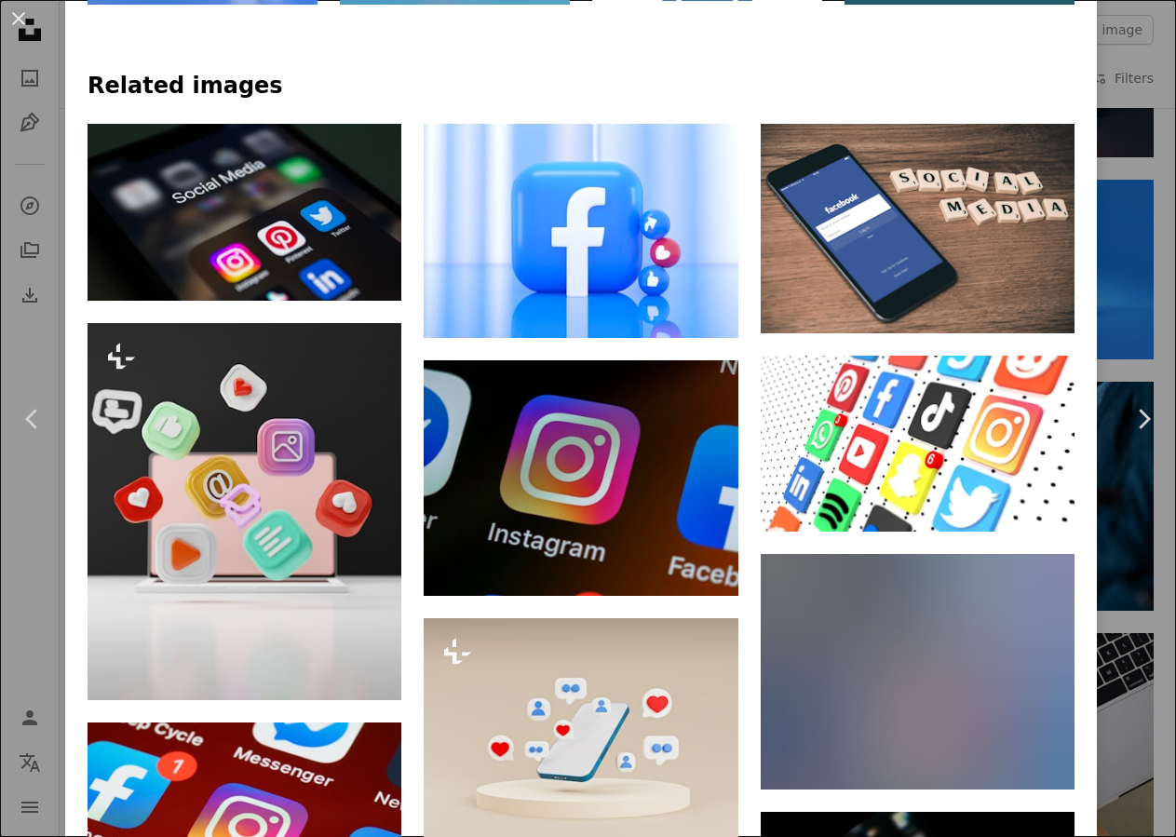
scroll to position [1266, 0]
